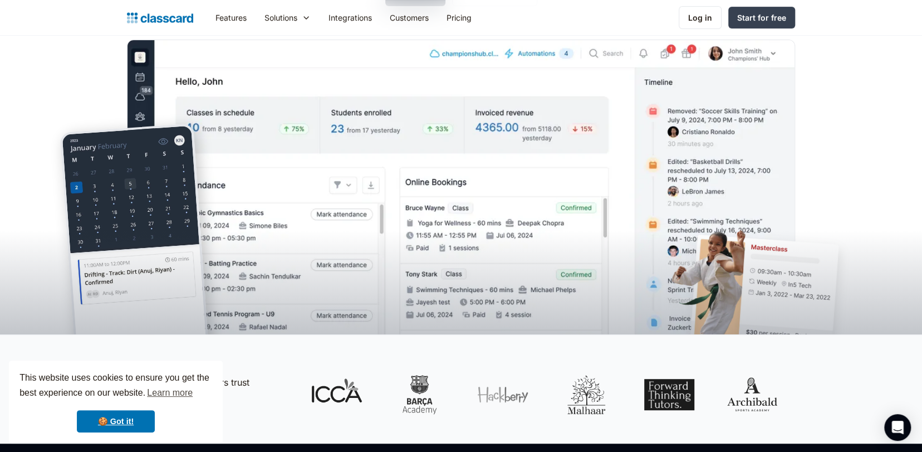
scroll to position [218, 0]
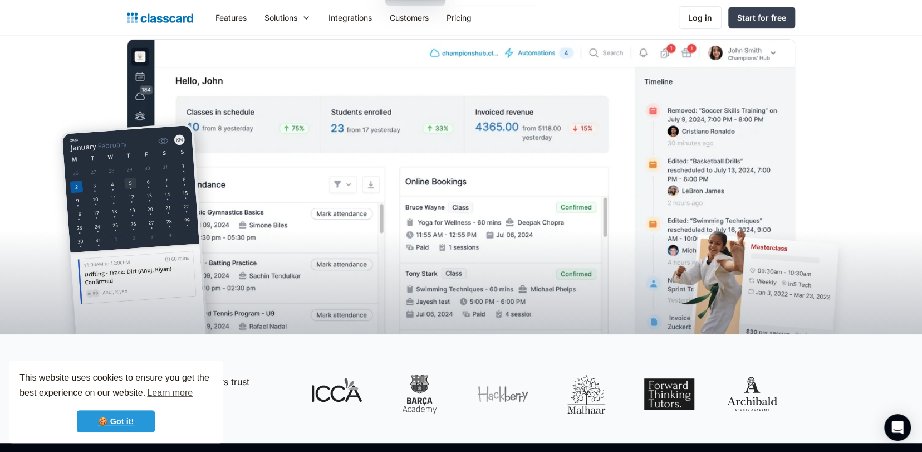
click at [123, 424] on link "🍪 Got it!" at bounding box center [116, 421] width 78 height 22
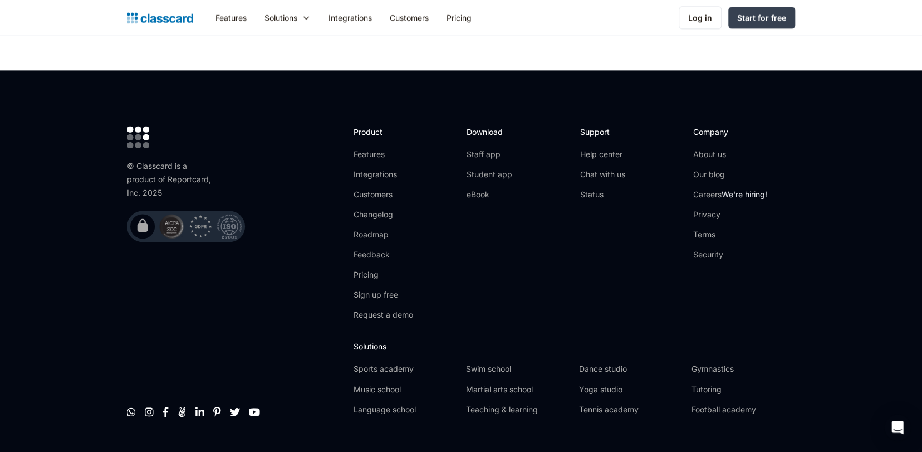
scroll to position [3595, 0]
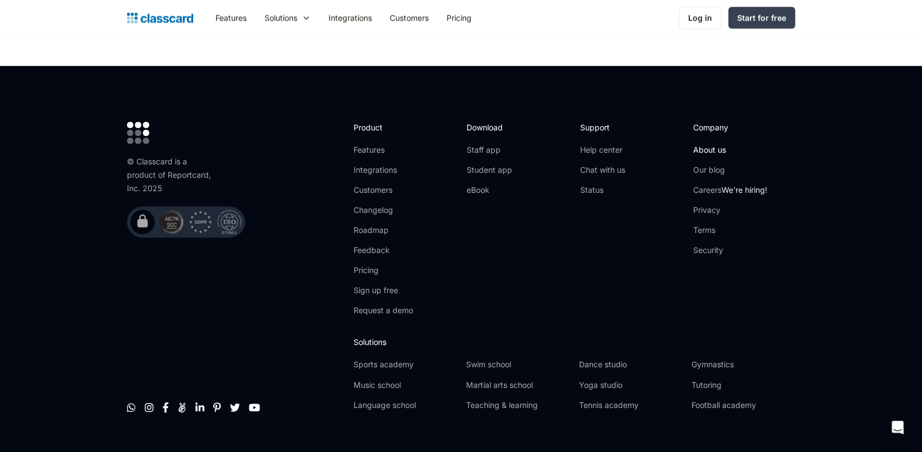
click at [702, 144] on link "About us" at bounding box center [731, 149] width 74 height 11
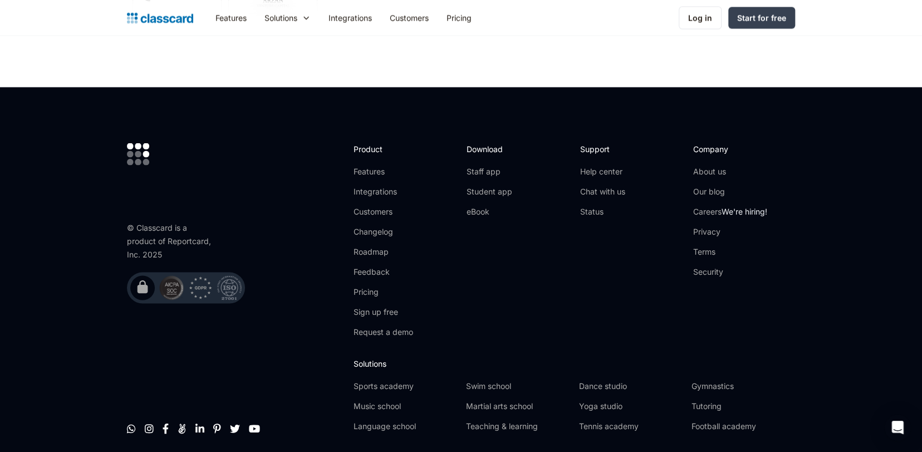
scroll to position [3904, 0]
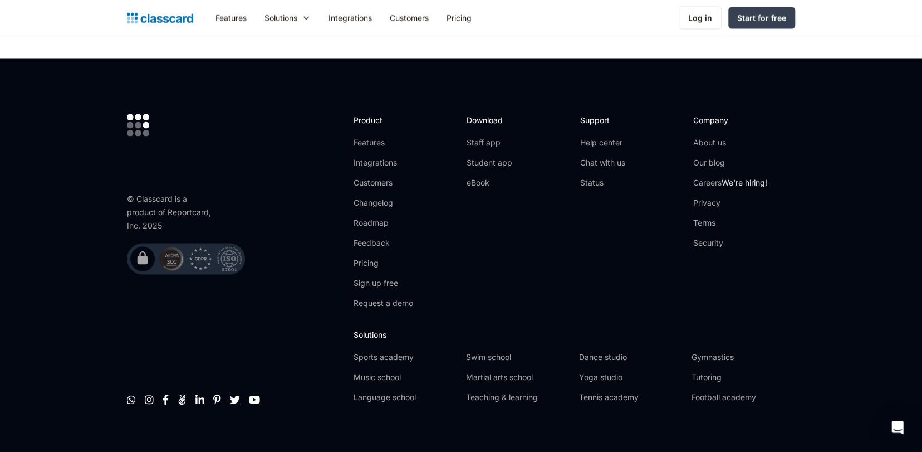
click at [836, 253] on footer "© Classcard is a product of Reportcard, Inc. 2025         Product Featu…" at bounding box center [461, 262] width 922 height 409
click at [611, 136] on link "Help center" at bounding box center [602, 141] width 45 height 11
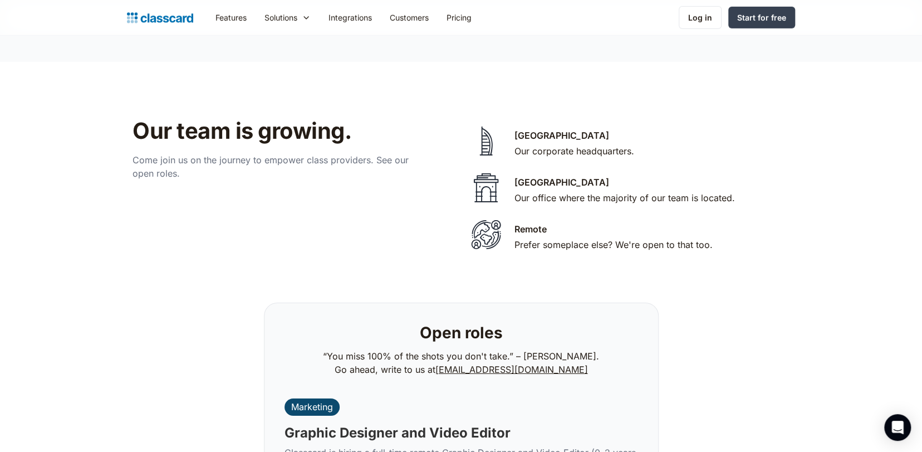
scroll to position [2263, 0]
click at [603, 191] on div "Bengaluru Our office where the majority of our team is located." at bounding box center [625, 190] width 221 height 31
drag, startPoint x: 551, startPoint y: 185, endPoint x: 686, endPoint y: 184, distance: 134.8
click at [686, 191] on div "Our office where the majority of our team is located." at bounding box center [625, 197] width 221 height 13
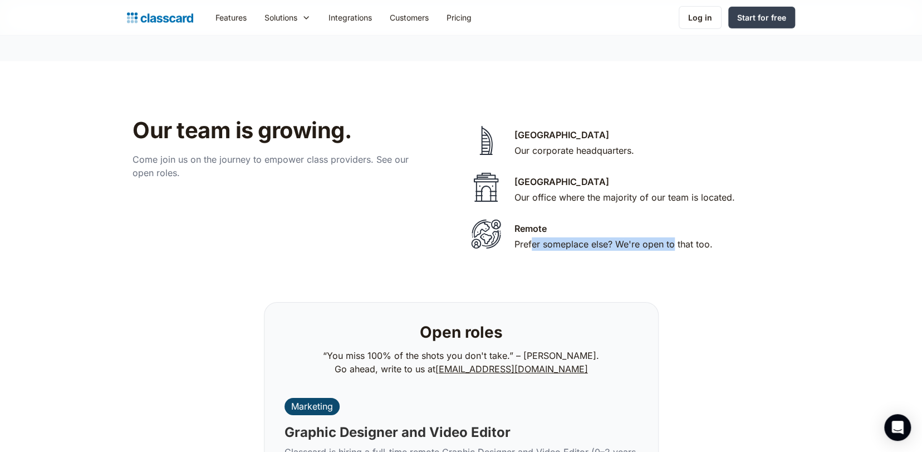
drag, startPoint x: 531, startPoint y: 231, endPoint x: 673, endPoint y: 235, distance: 142.7
click at [673, 237] on div "Prefer someplace else? We're open to that too." at bounding box center [614, 243] width 198 height 13
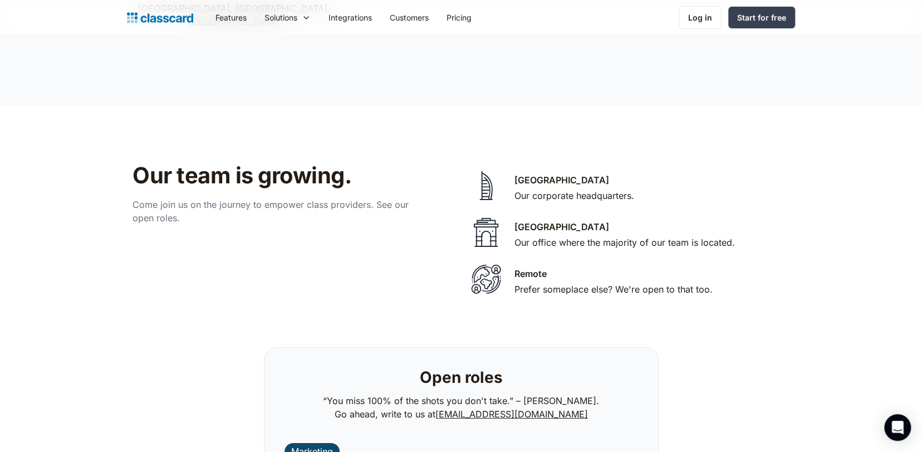
scroll to position [2219, 0]
drag, startPoint x: 525, startPoint y: 183, endPoint x: 596, endPoint y: 188, distance: 70.9
click at [596, 188] on div "Dubai Our corporate headquarters." at bounding box center [575, 188] width 120 height 31
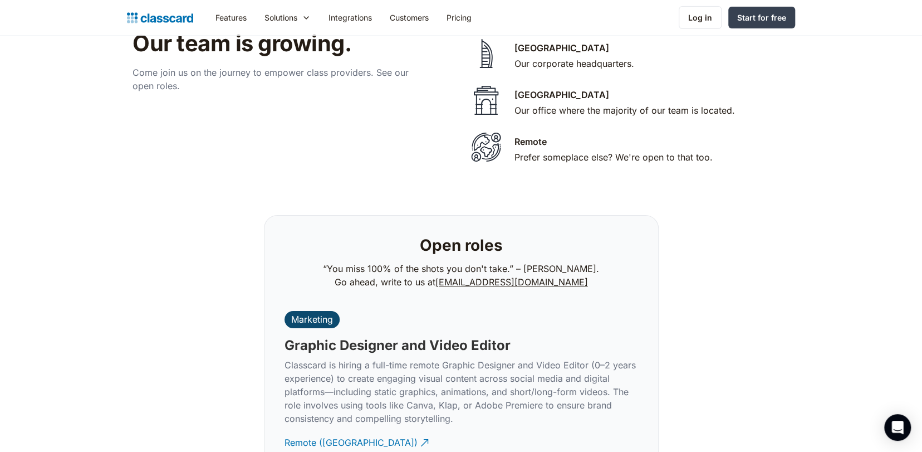
scroll to position [2351, 0]
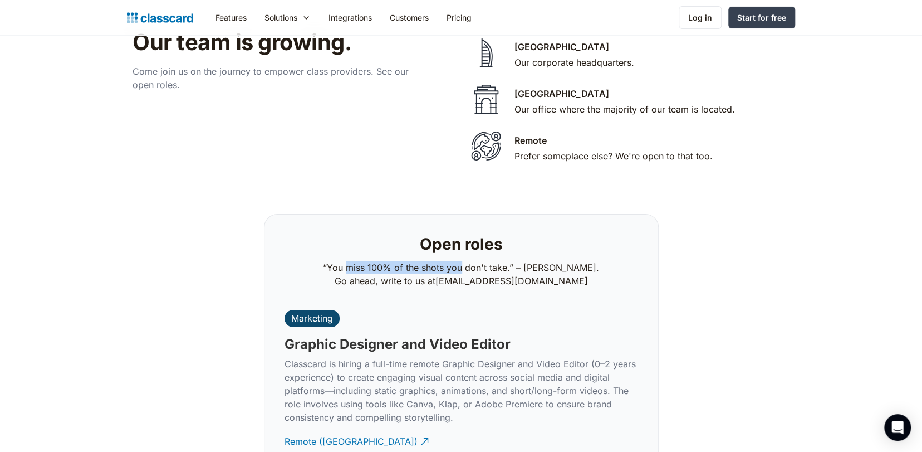
drag, startPoint x: 353, startPoint y: 250, endPoint x: 467, endPoint y: 248, distance: 114.8
click at [467, 261] on p "“You miss 100% of the shots you don't take.” – Wayne Gretzk. Go ahead, write to…" at bounding box center [461, 274] width 276 height 27
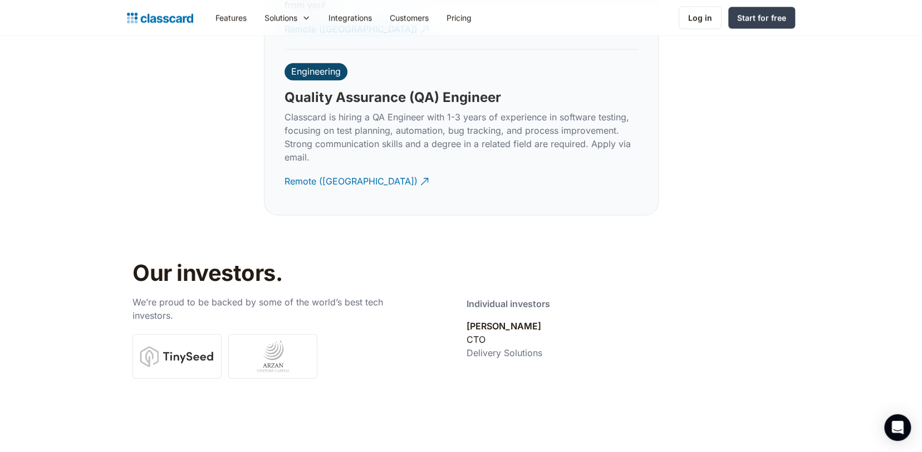
scroll to position [3904, 0]
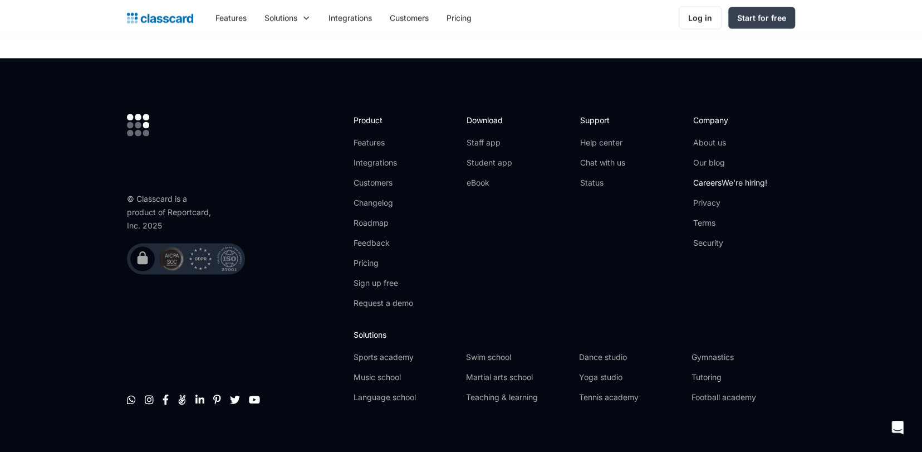
click at [724, 177] on span "We're hiring!" at bounding box center [745, 181] width 46 height 9
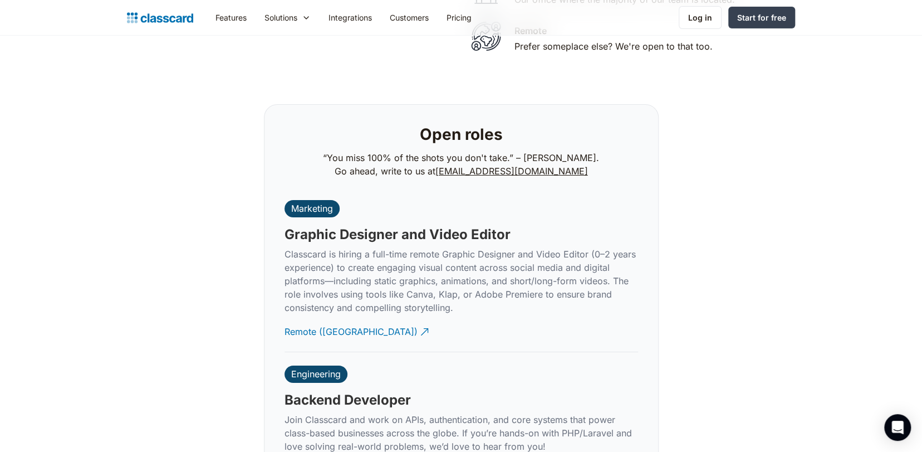
scroll to position [2462, 0]
click at [298, 315] on div "Remote (India)" at bounding box center [351, 326] width 133 height 22
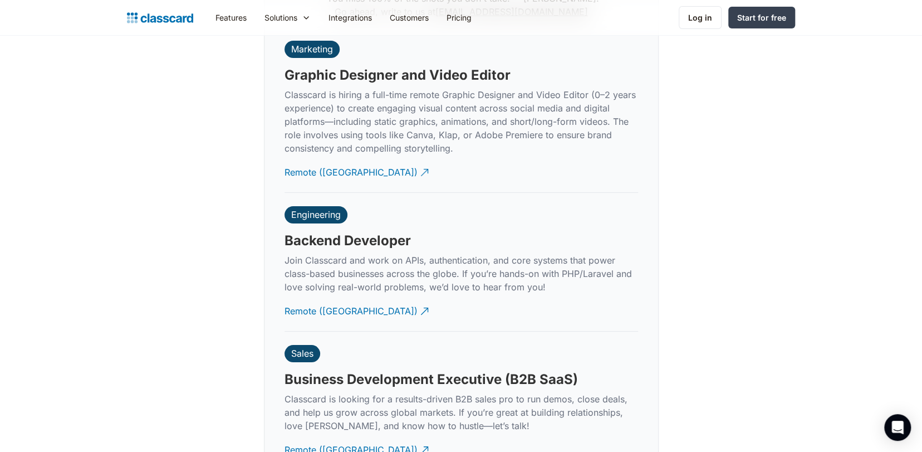
scroll to position [2623, 0]
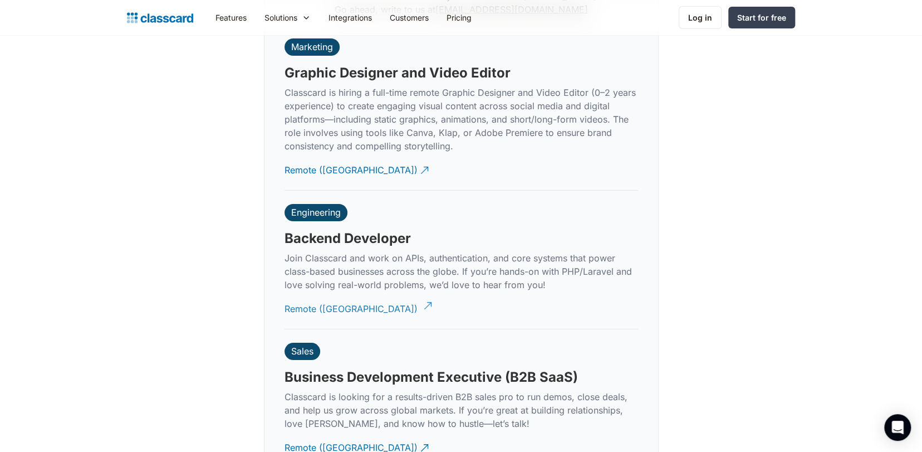
click at [299, 297] on div "Remote (India)" at bounding box center [351, 305] width 133 height 22
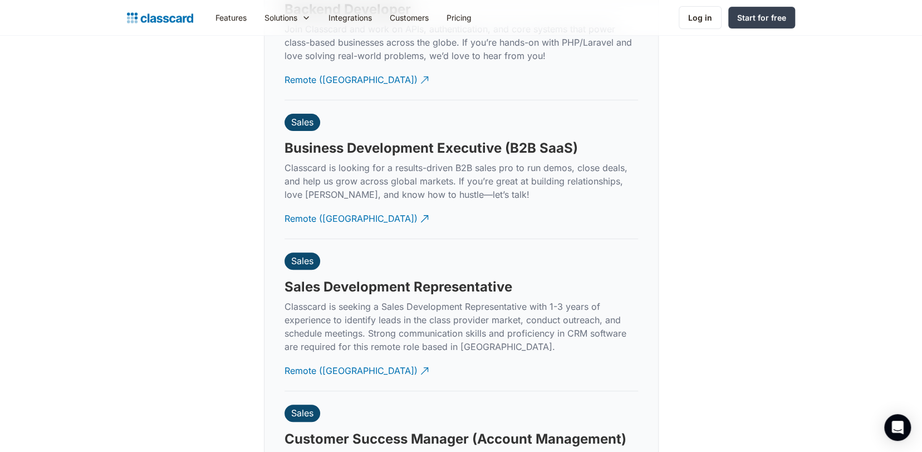
scroll to position [2871, 0]
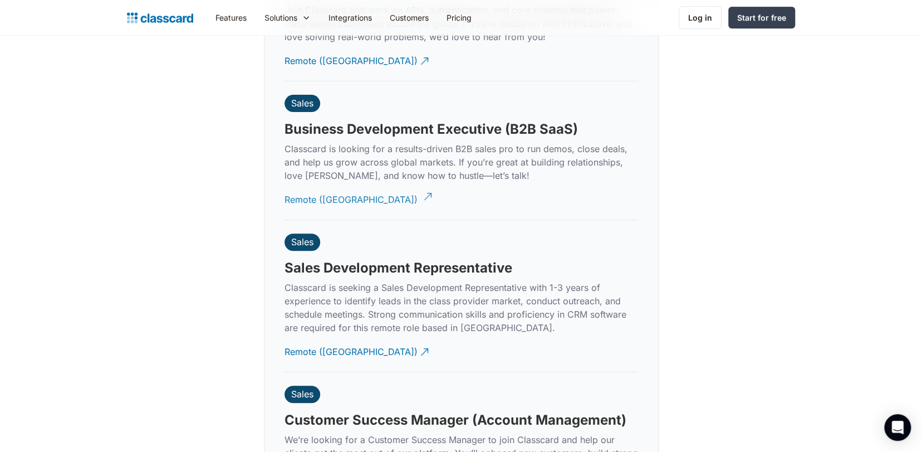
click at [327, 184] on div "Remote (India)" at bounding box center [351, 195] width 133 height 22
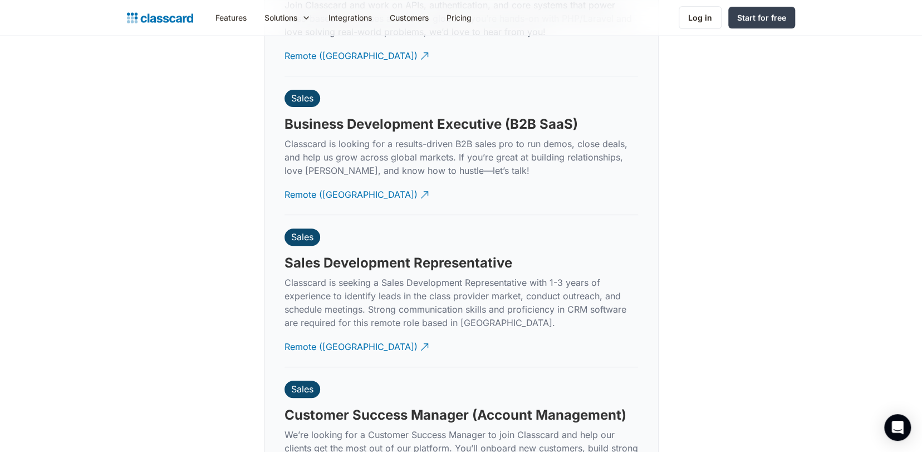
scroll to position [2901, 0]
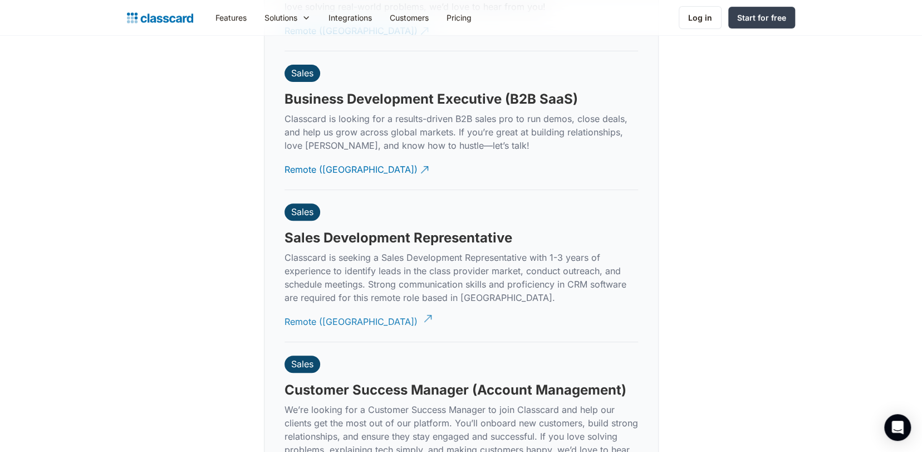
click at [314, 308] on div "Remote (India)" at bounding box center [351, 317] width 133 height 22
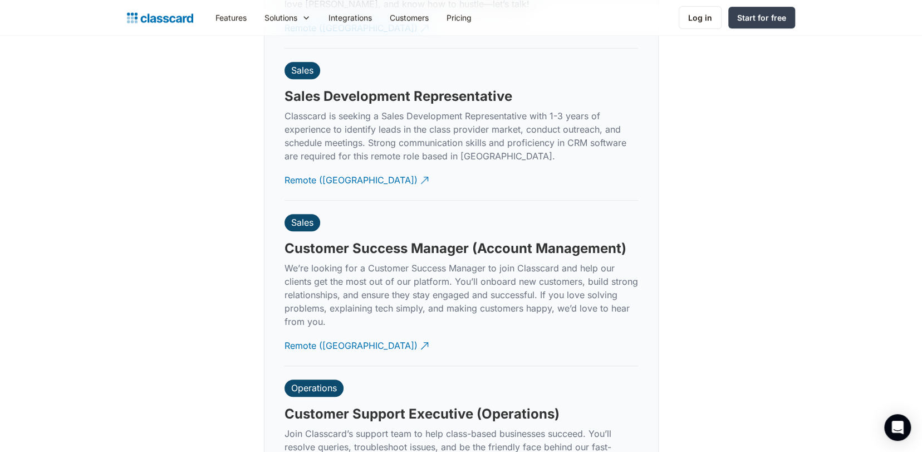
scroll to position [3062, 0]
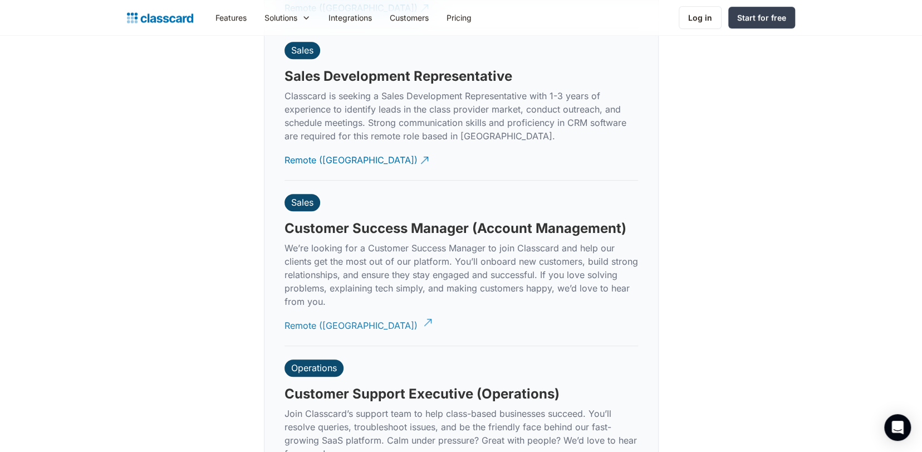
click at [308, 310] on div "Remote (India)" at bounding box center [351, 321] width 133 height 22
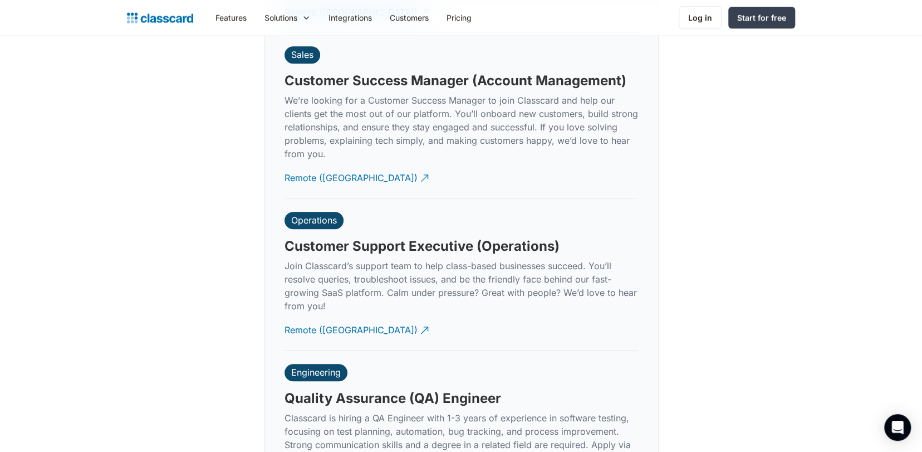
scroll to position [3211, 0]
click at [314, 315] on div "Remote (India)" at bounding box center [351, 325] width 133 height 22
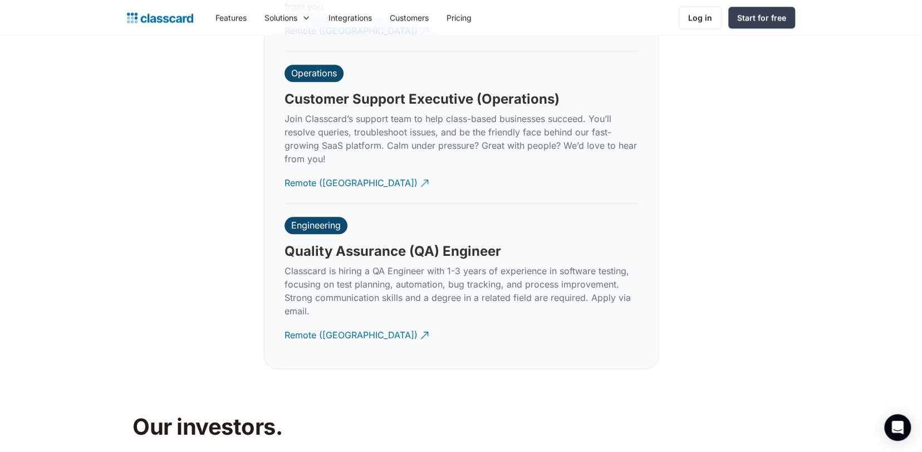
scroll to position [3360, 0]
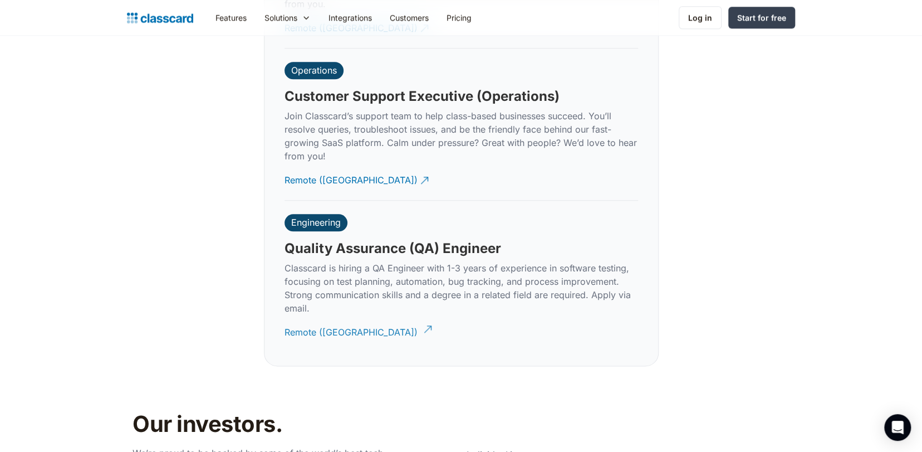
click at [294, 323] on div "Remote (India)" at bounding box center [351, 328] width 133 height 22
click at [295, 167] on div "Remote (India)" at bounding box center [351, 176] width 133 height 22
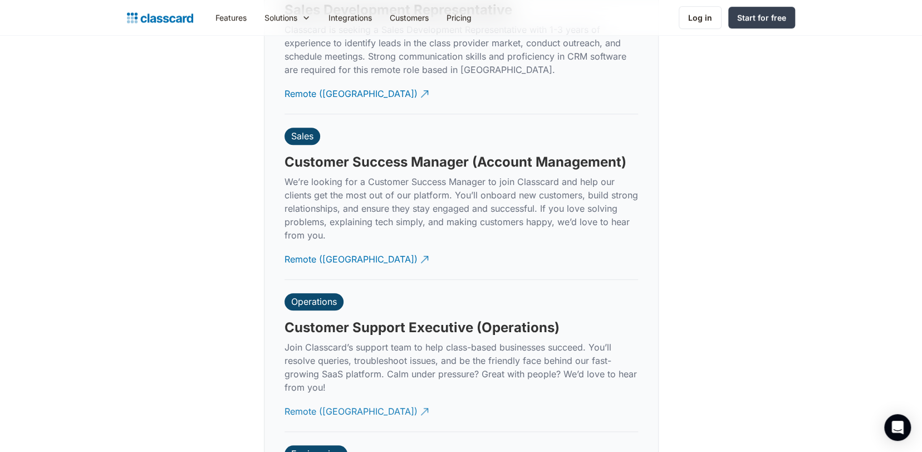
scroll to position [3115, 0]
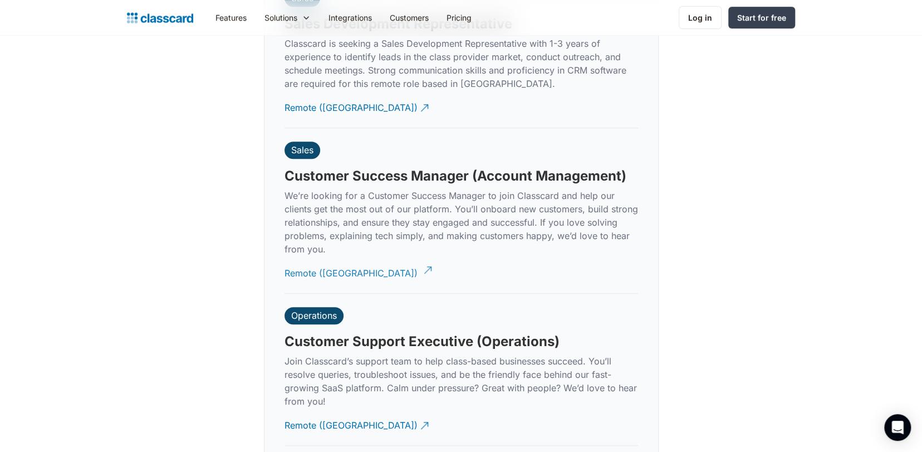
click at [301, 259] on div "Remote (India)" at bounding box center [351, 269] width 133 height 22
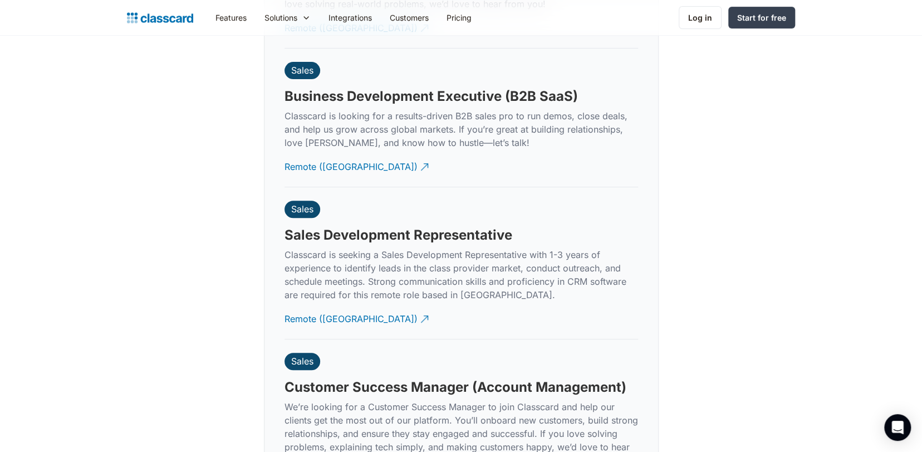
scroll to position [2869, 0]
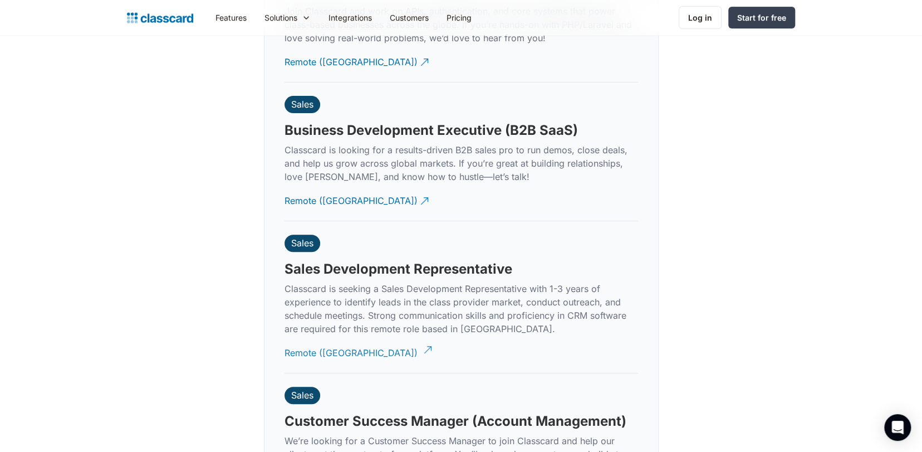
click at [302, 338] on div "Remote (India)" at bounding box center [351, 349] width 133 height 22
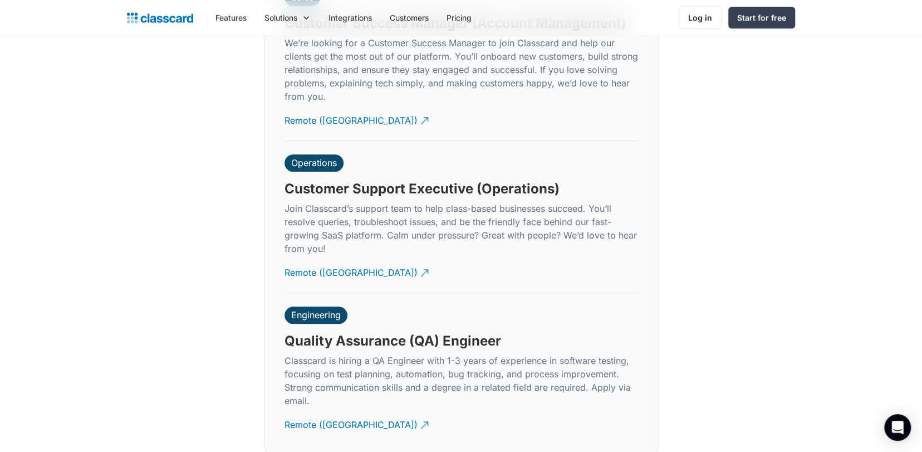
scroll to position [3293, 0]
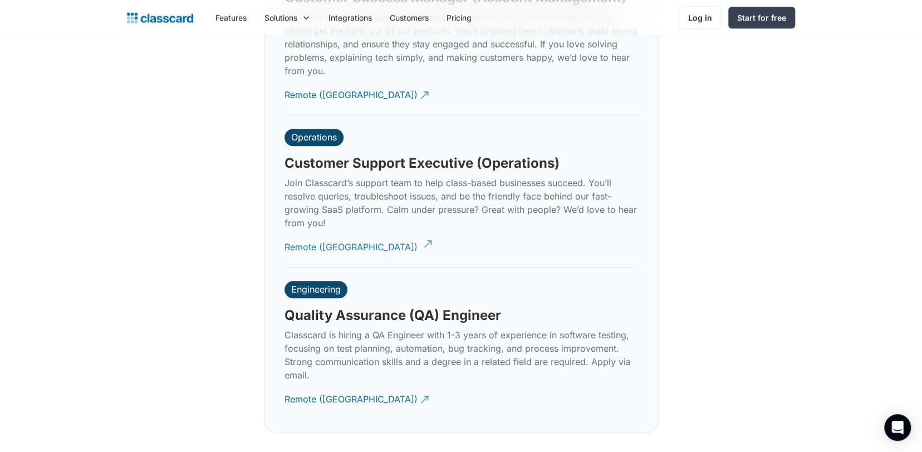
click at [301, 233] on div "Remote (India)" at bounding box center [351, 243] width 133 height 22
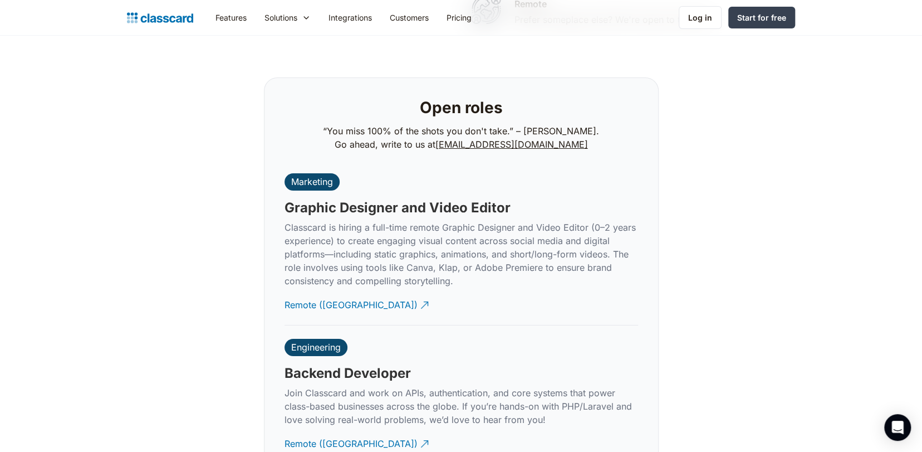
scroll to position [2491, 0]
